Goal: Transaction & Acquisition: Purchase product/service

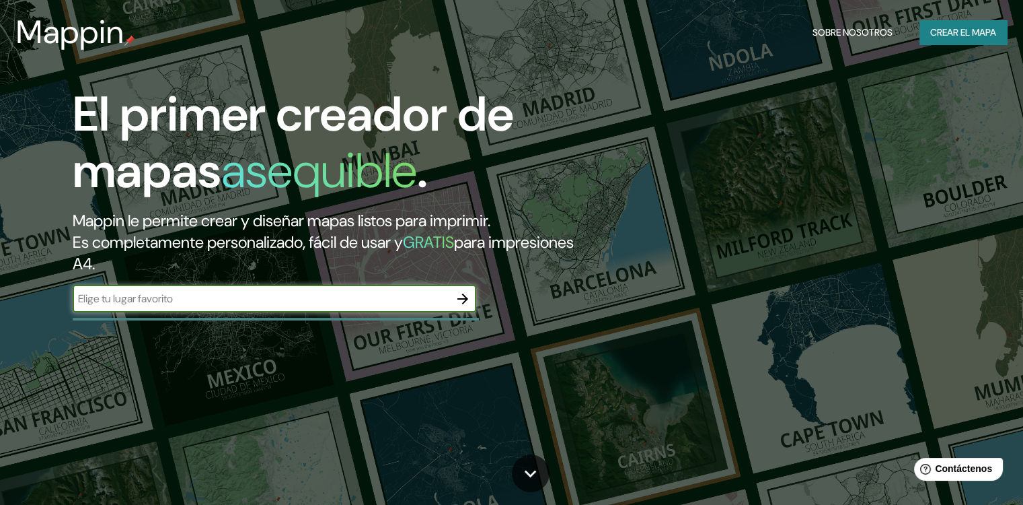
click at [164, 301] on input "text" at bounding box center [261, 298] width 377 height 15
type input "p"
type input "chiclayo-[GEOGRAPHIC_DATA]"
click at [465, 301] on icon "button" at bounding box center [463, 299] width 16 height 16
type input "[GEOGRAPHIC_DATA]"
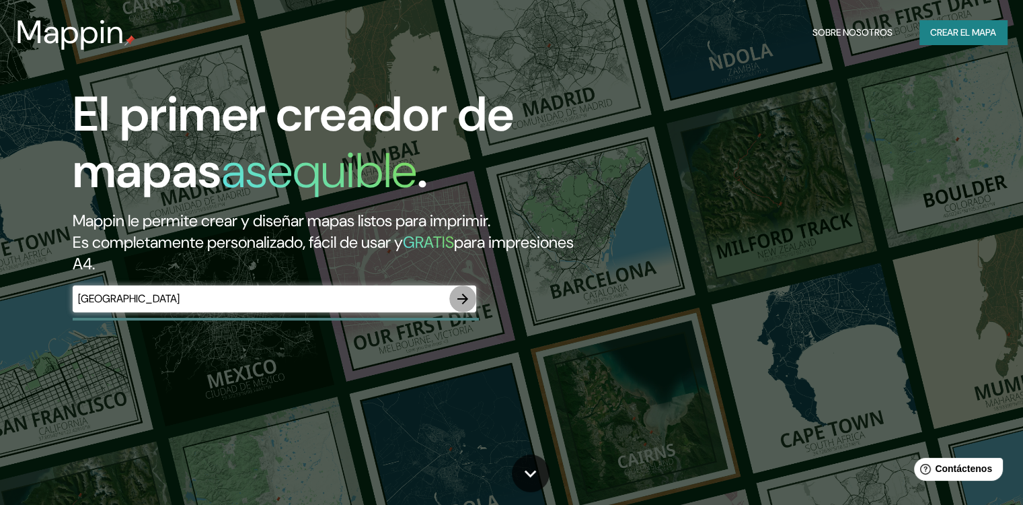
click at [453, 297] on button "button" at bounding box center [462, 298] width 27 height 27
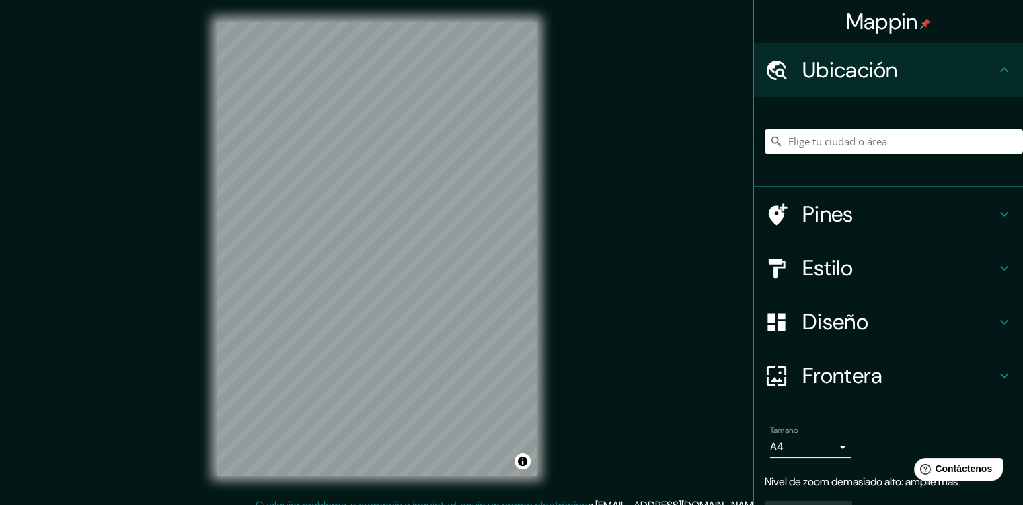
click at [856, 141] on input "Elige tu ciudad o área" at bounding box center [894, 141] width 258 height 24
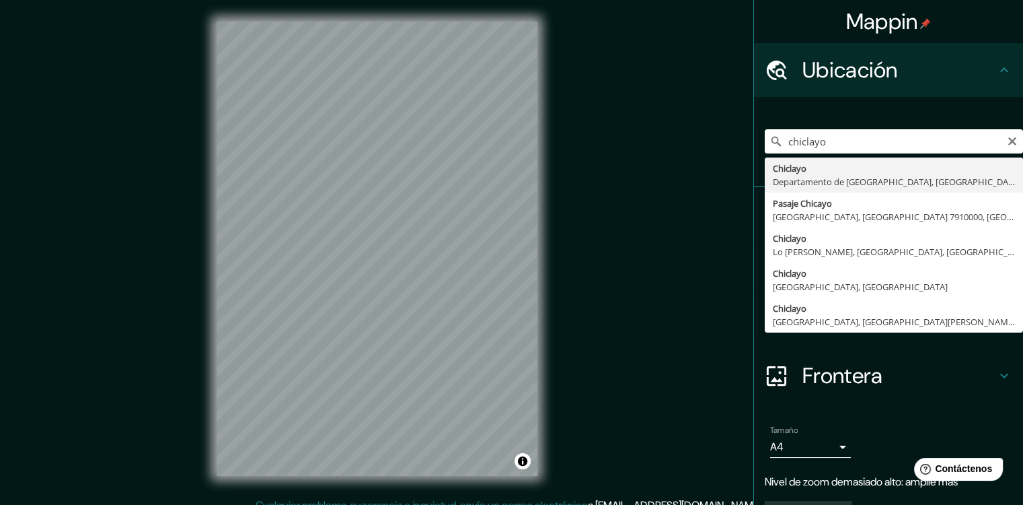
type input "Chiclayo, Departamento de [GEOGRAPHIC_DATA], [GEOGRAPHIC_DATA]"
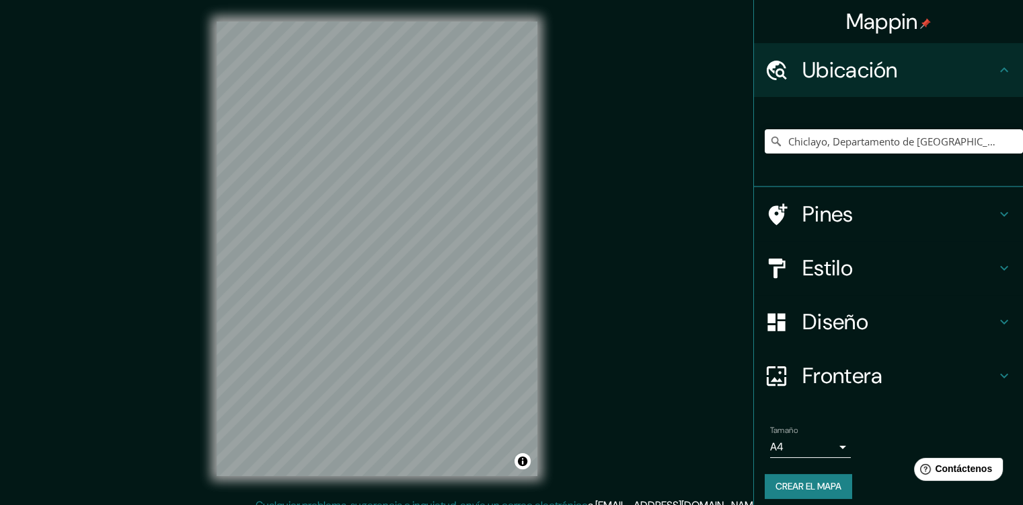
click at [853, 230] on div "Pines" at bounding box center [888, 214] width 269 height 54
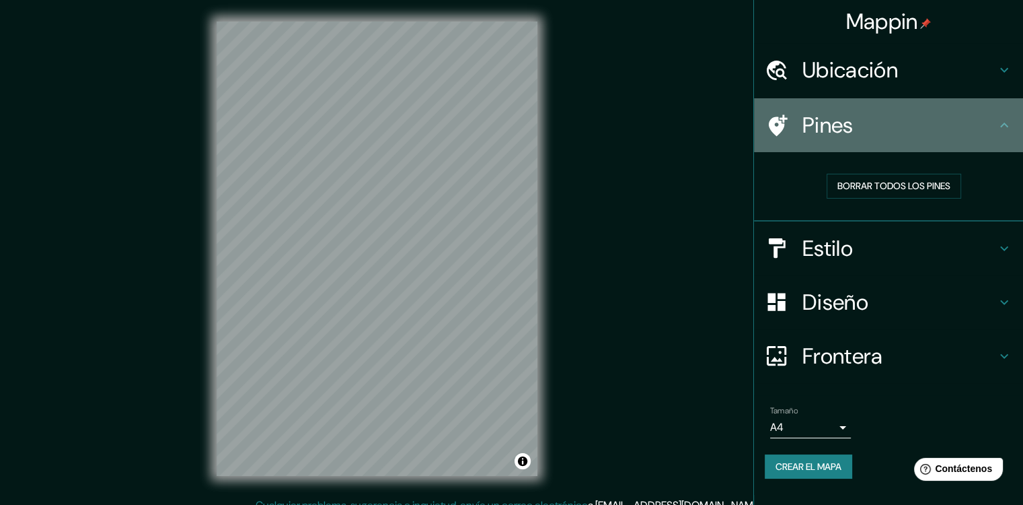
click at [918, 139] on div "Pines" at bounding box center [888, 125] width 269 height 54
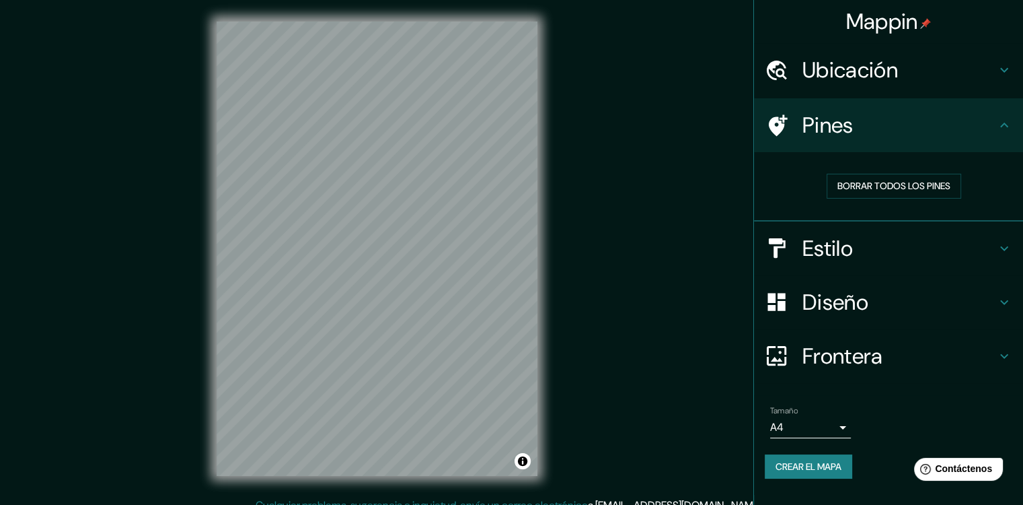
click at [896, 252] on h4 "Estilo" at bounding box center [900, 248] width 194 height 27
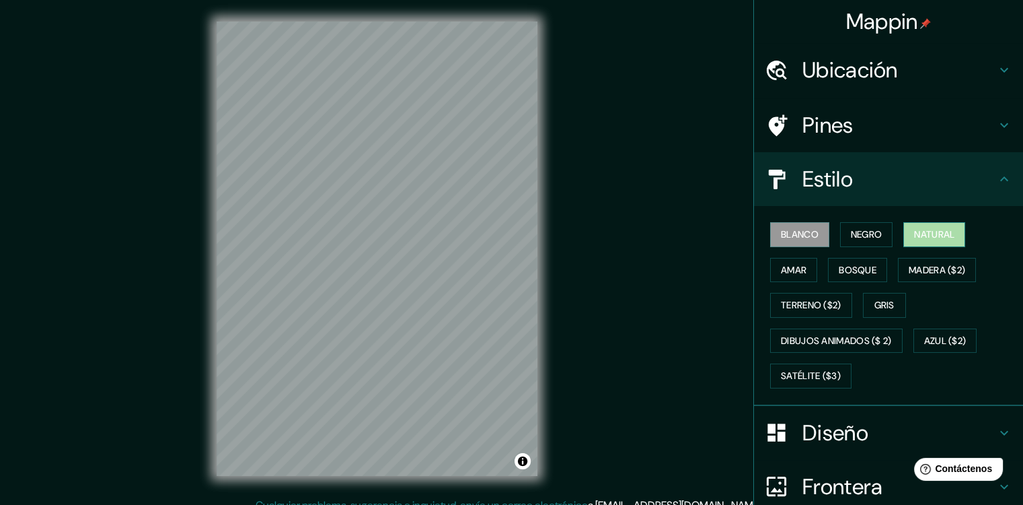
click at [934, 231] on font "Natural" at bounding box center [934, 234] width 40 height 17
click at [782, 264] on font "Amar" at bounding box center [794, 270] width 26 height 17
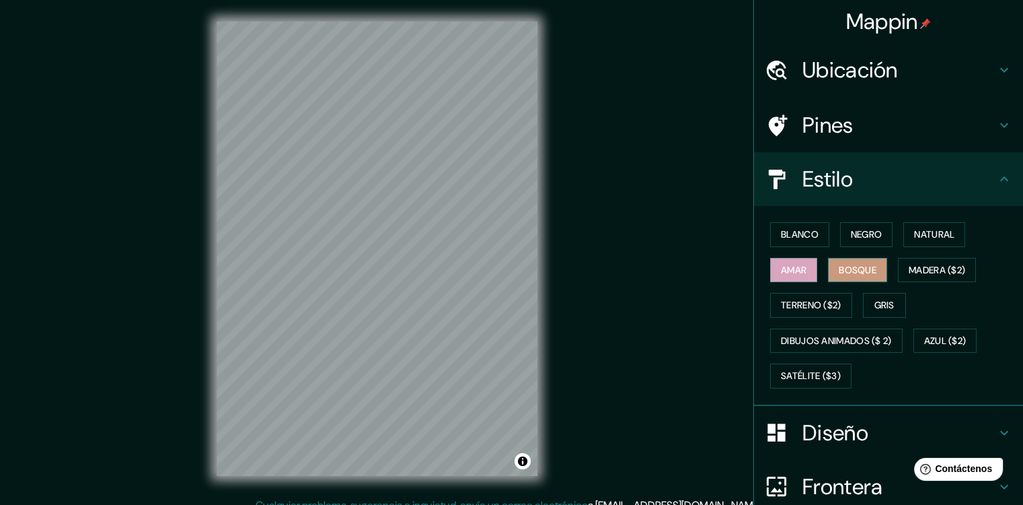
click at [851, 269] on font "Bosque" at bounding box center [858, 270] width 38 height 17
click at [939, 266] on font "Madera ($2)" at bounding box center [937, 270] width 57 height 17
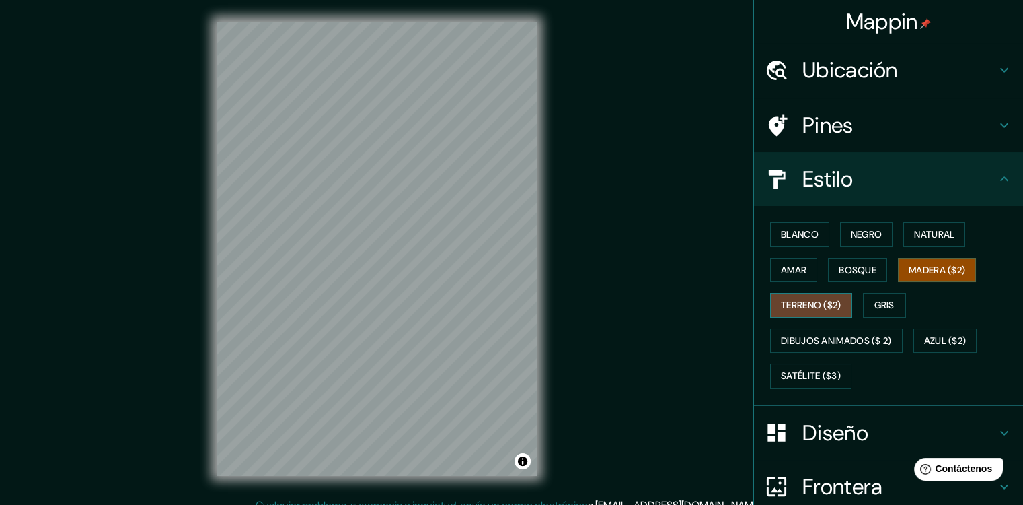
click at [784, 301] on font "Terreno ($2)" at bounding box center [811, 305] width 61 height 17
click at [874, 305] on font "Gris" at bounding box center [884, 305] width 20 height 17
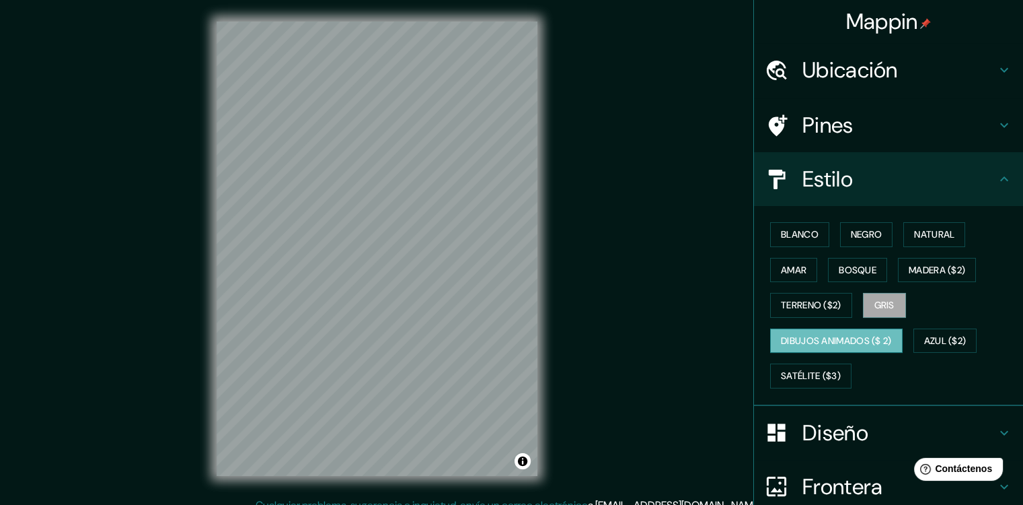
click at [813, 338] on font "Dibujos animados ($ 2)" at bounding box center [836, 340] width 111 height 17
click at [914, 335] on button "Azul ($2)" at bounding box center [946, 340] width 64 height 25
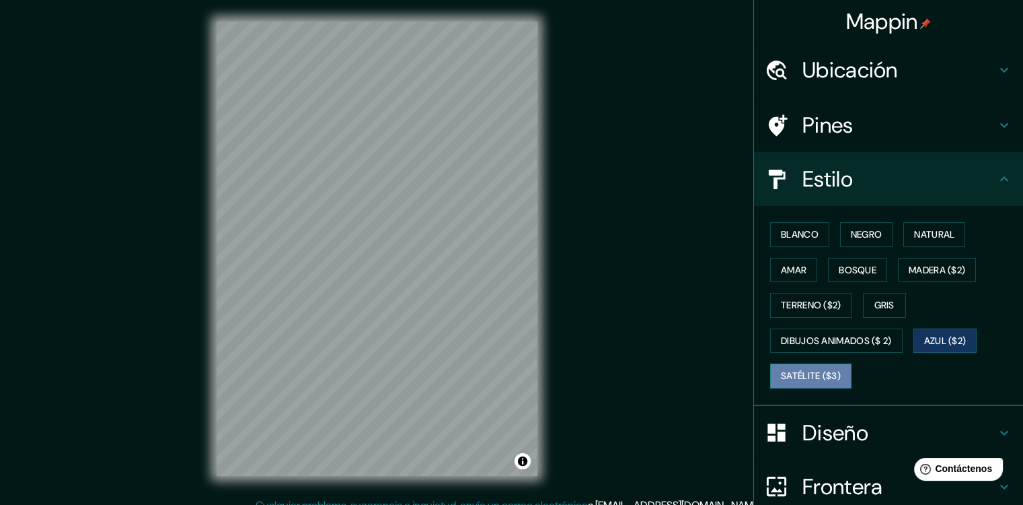
click at [813, 376] on font "Satélite ($3)" at bounding box center [811, 375] width 60 height 17
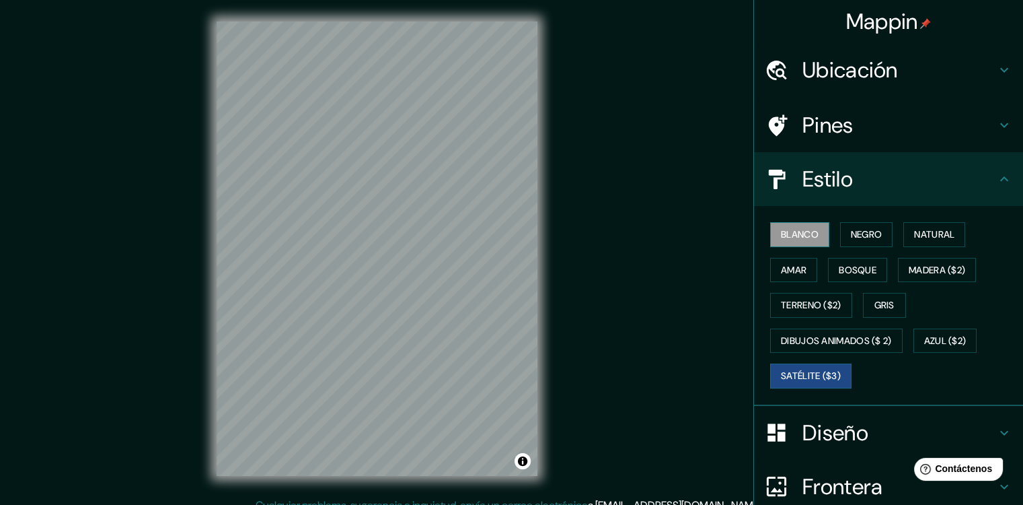
click at [803, 227] on font "Blanco" at bounding box center [800, 234] width 38 height 17
click at [864, 243] on button "Negro" at bounding box center [866, 234] width 53 height 25
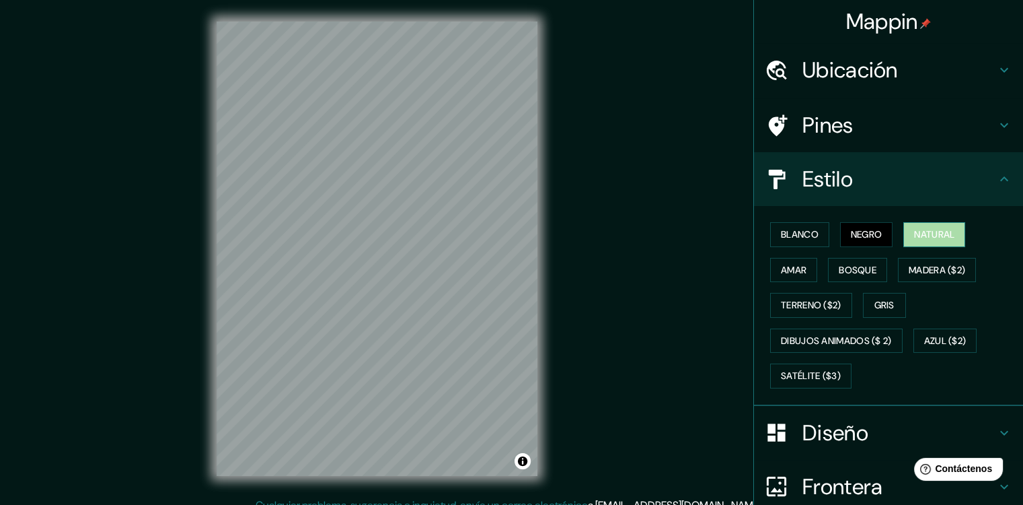
click at [926, 230] on font "Natural" at bounding box center [934, 234] width 40 height 17
click at [802, 267] on button "Amar" at bounding box center [793, 270] width 47 height 25
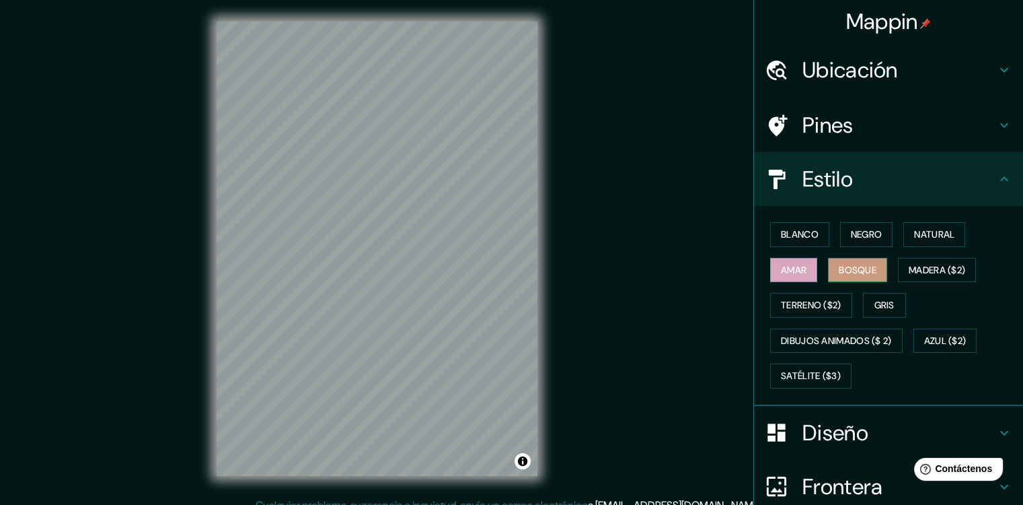
click at [852, 267] on font "Bosque" at bounding box center [858, 270] width 38 height 17
click at [924, 276] on button "Madera ($2)" at bounding box center [937, 270] width 78 height 25
